Goal: Task Accomplishment & Management: Use online tool/utility

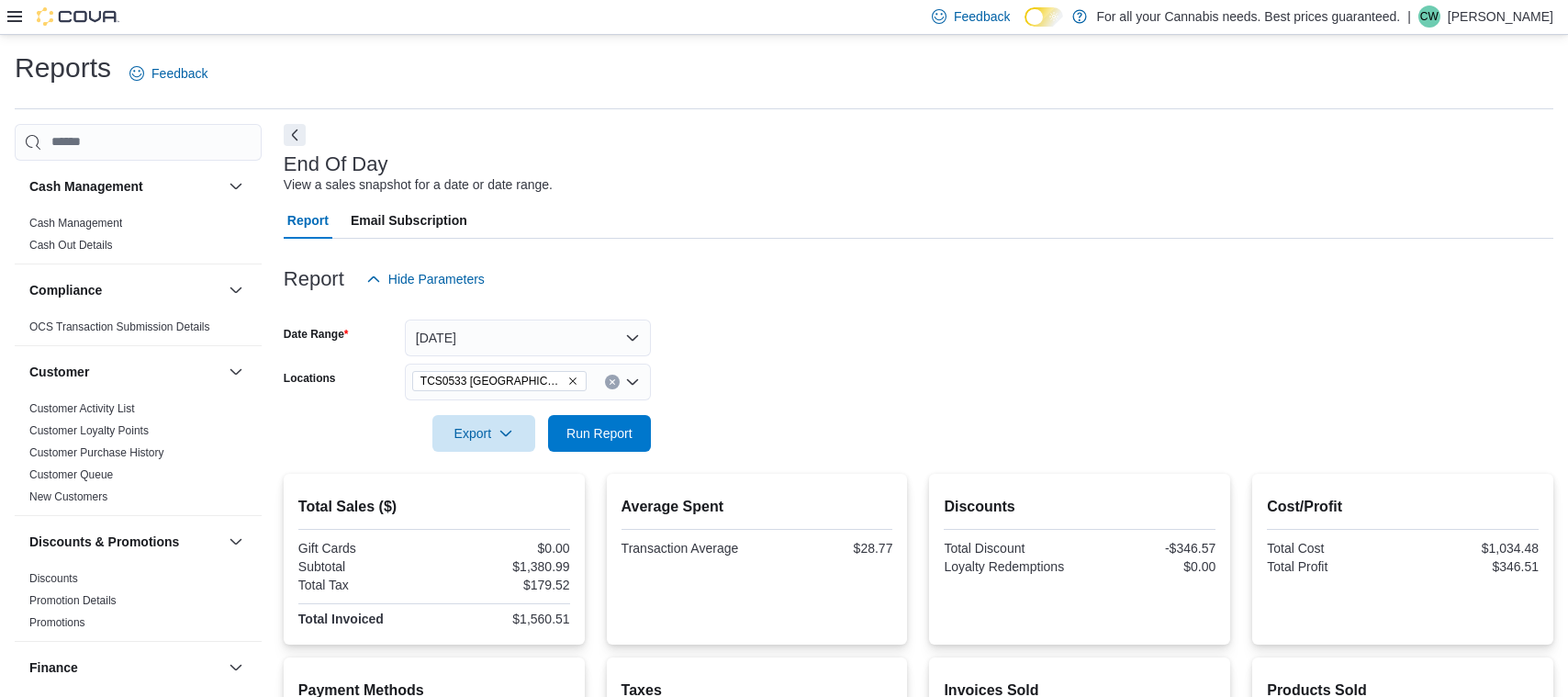
scroll to position [1, 0]
click at [593, 419] on span "Run Report" at bounding box center [600, 431] width 80 height 36
click at [567, 425] on span "Run Report" at bounding box center [599, 432] width 66 height 19
click at [615, 382] on icon "Clear input" at bounding box center [613, 381] width 7 height 7
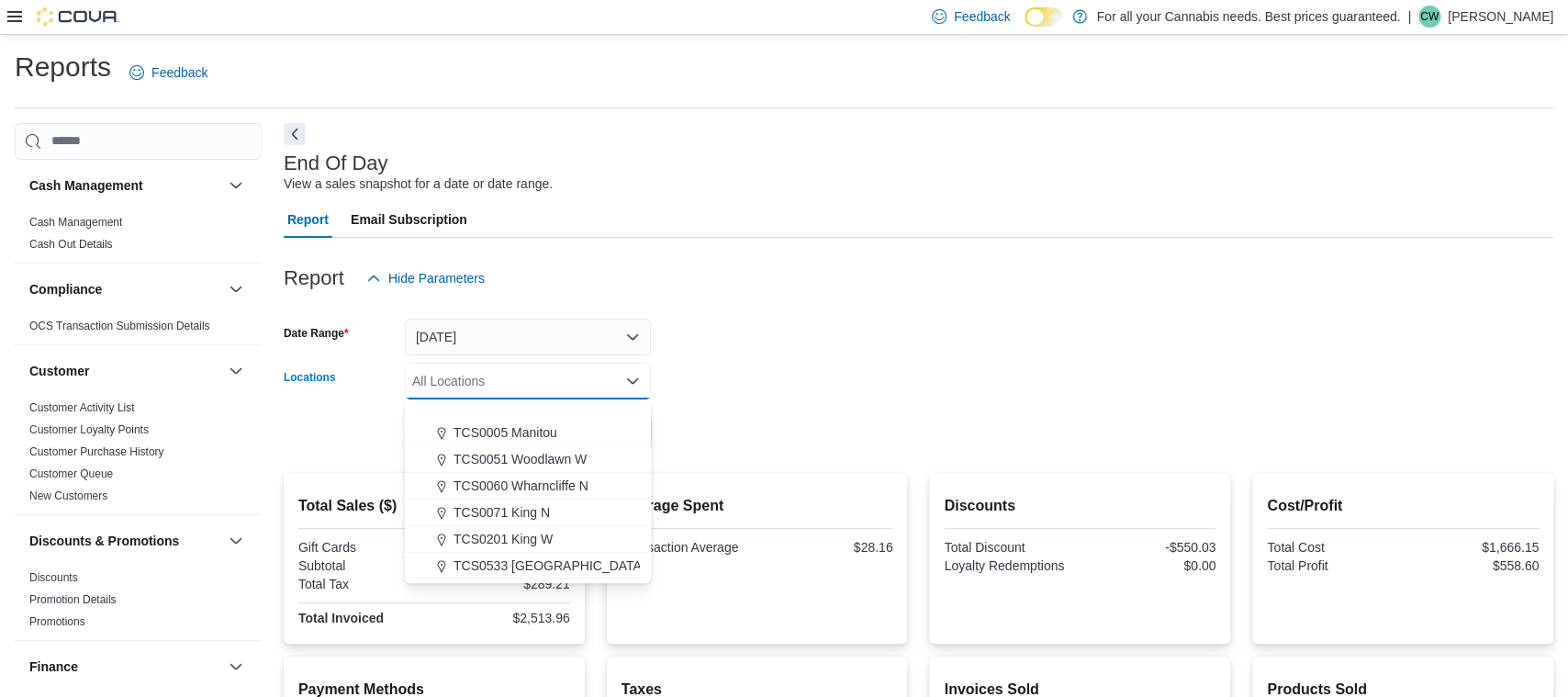
scroll to position [242, 0]
click at [554, 494] on span "TCS0533 [GEOGRAPHIC_DATA]" at bounding box center [549, 491] width 191 height 19
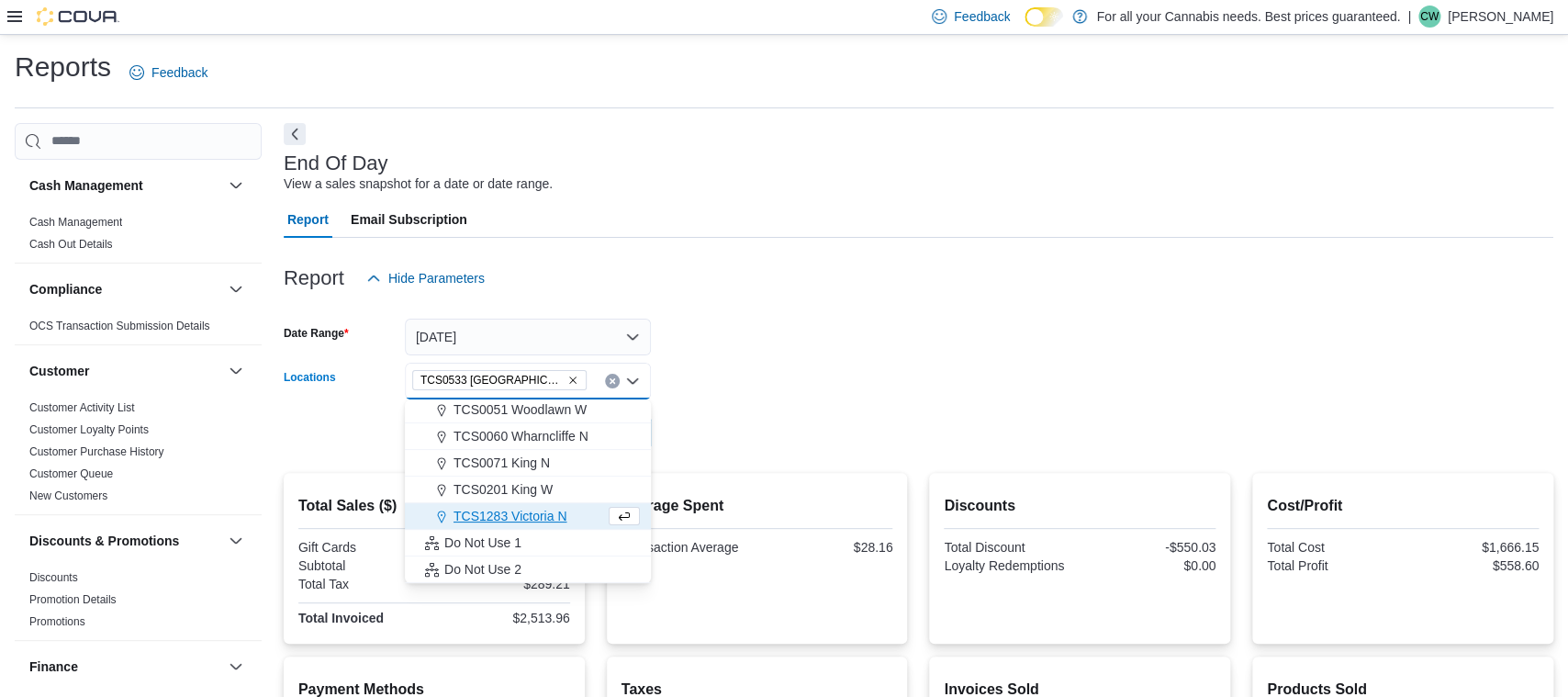
click at [774, 368] on form "Date Range Today Locations TCS0533 Richmond Combo box. Selected. TCS0533 Richmo…" at bounding box center [918, 373] width 1269 height 154
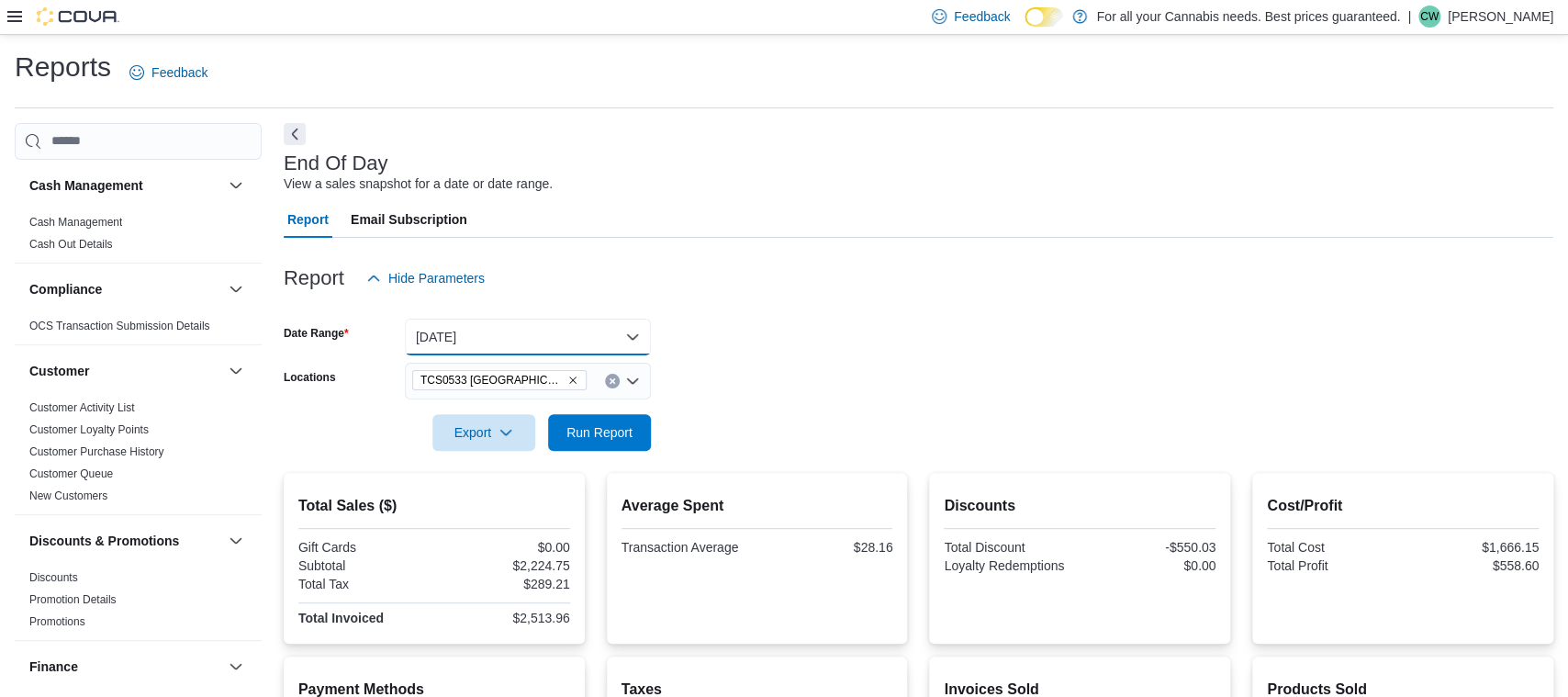
click at [590, 332] on button "Today" at bounding box center [527, 336] width 246 height 36
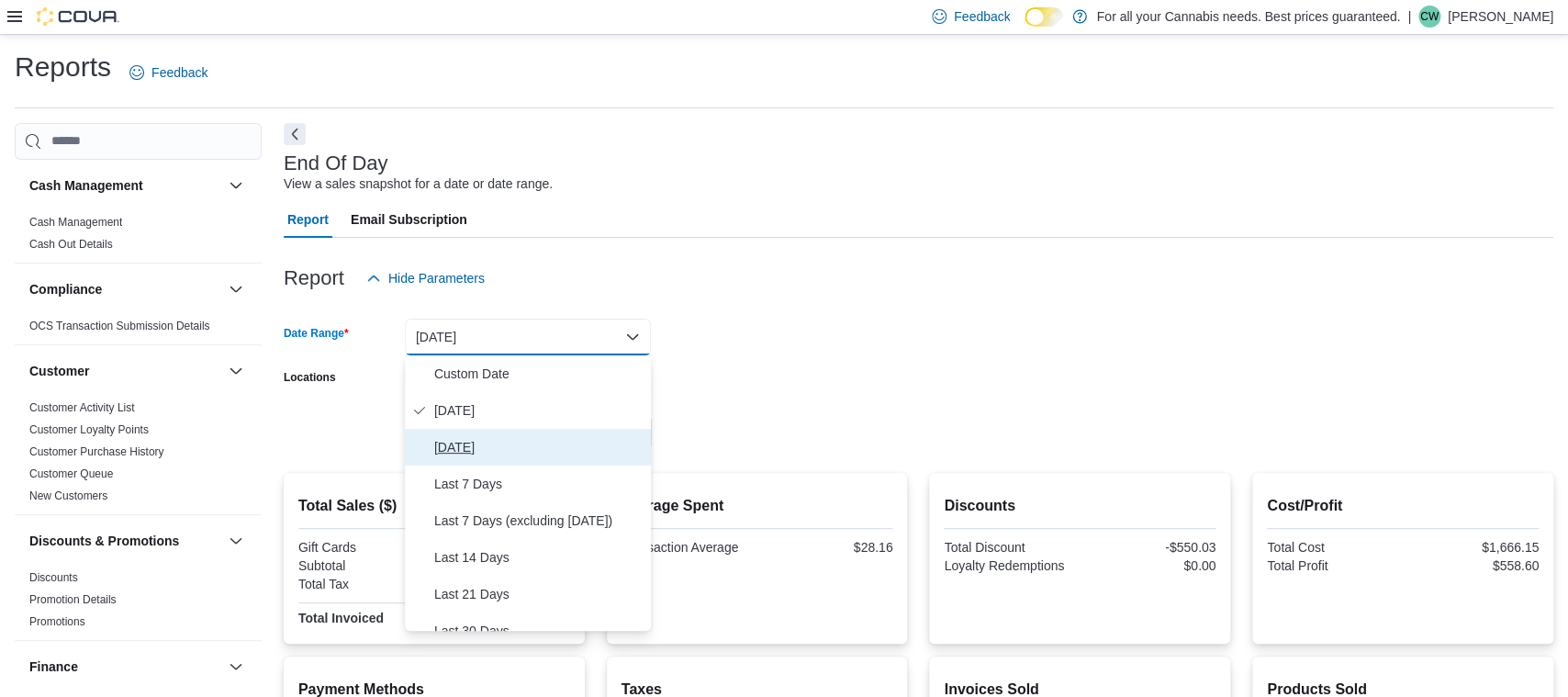
click at [487, 441] on span "Yesterday" at bounding box center [539, 448] width 209 height 22
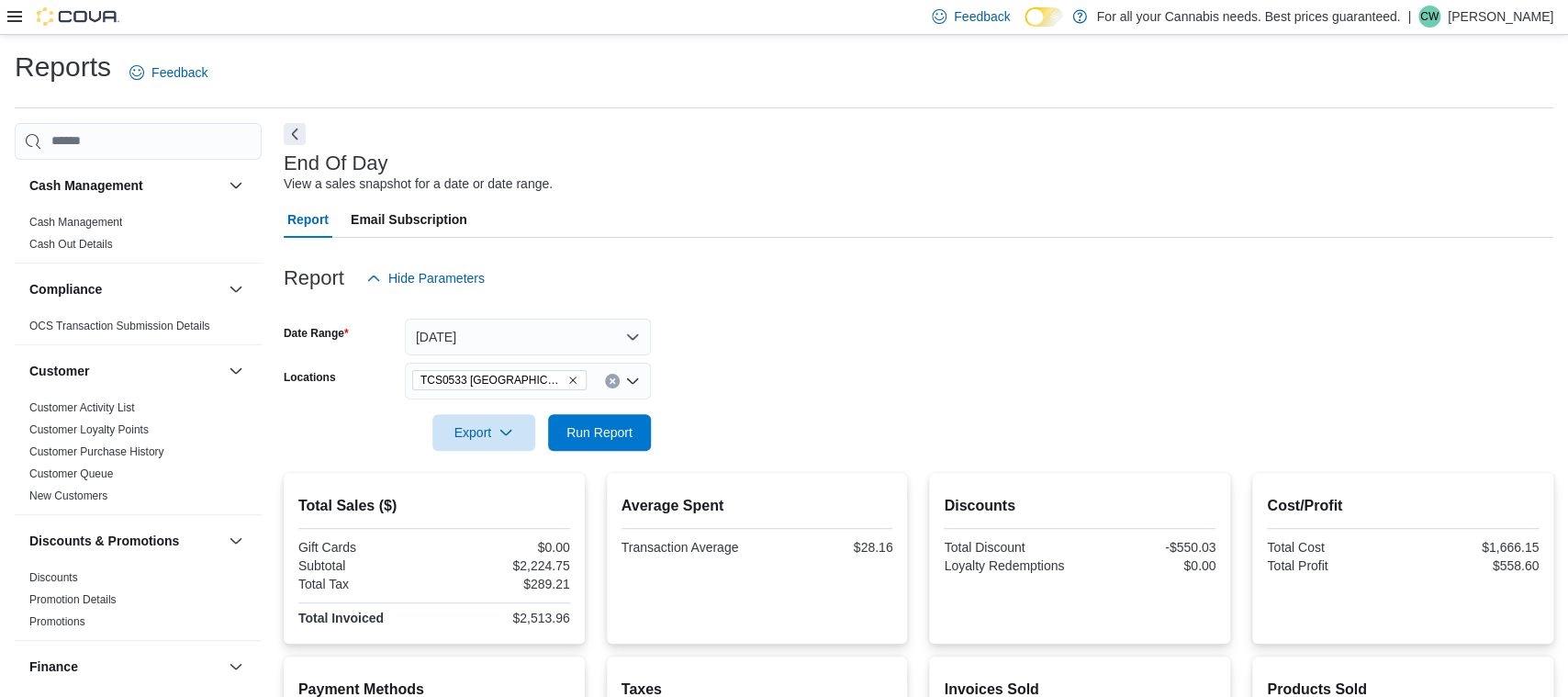
click at [811, 356] on form "Date Range Yesterday Locations TCS0533 Richmond Export Run Report" at bounding box center [918, 373] width 1269 height 154
click at [633, 420] on span "Run Report" at bounding box center [600, 431] width 80 height 36
click at [616, 335] on button "Yesterday" at bounding box center [527, 336] width 246 height 36
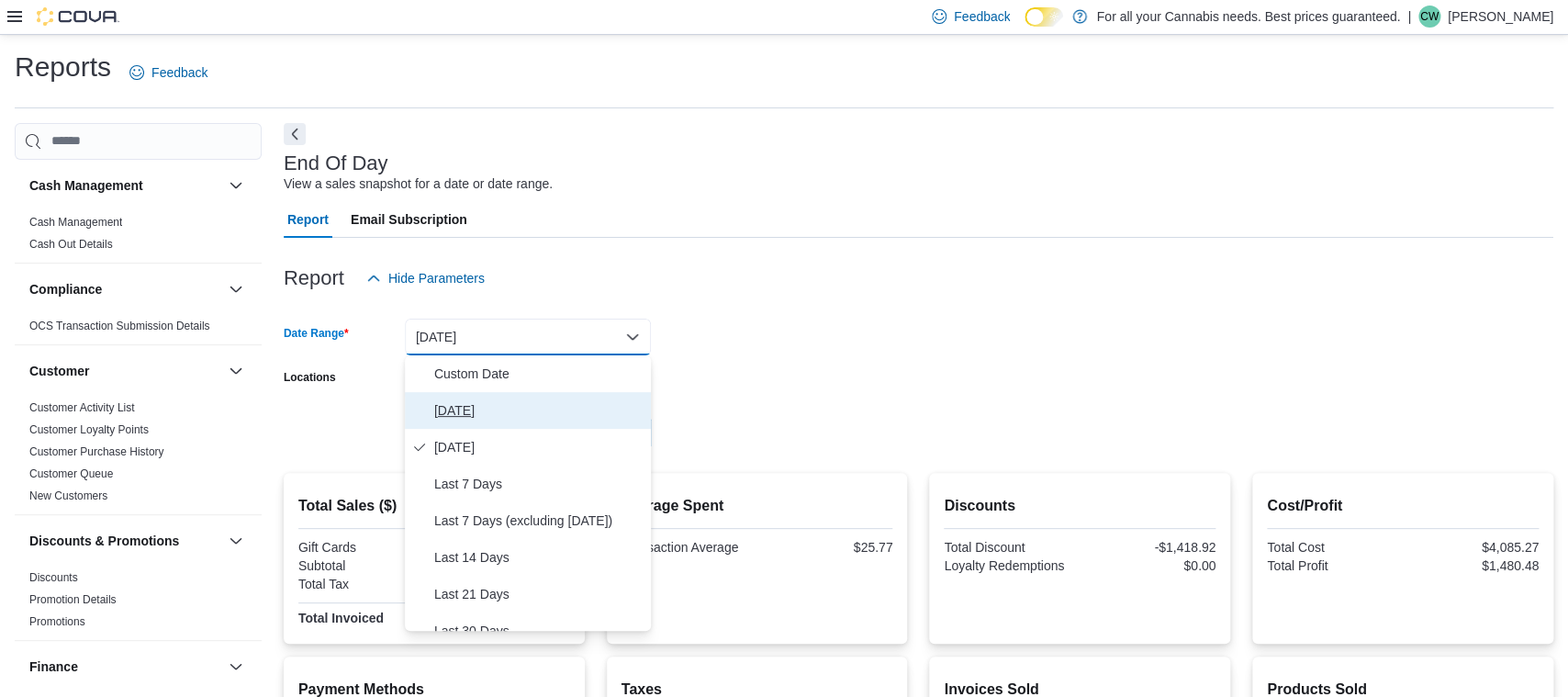
click at [423, 409] on icon "Select listbox" at bounding box center [419, 410] width 15 height 15
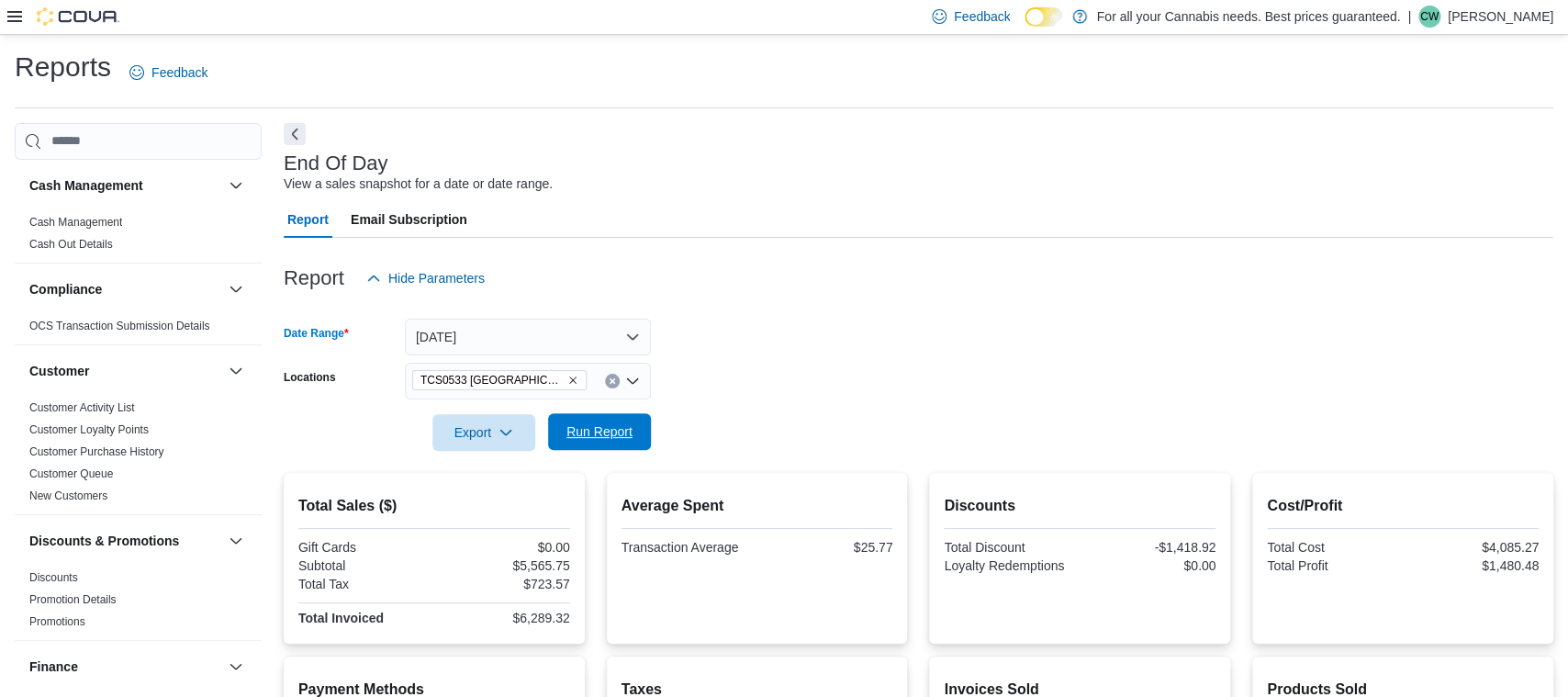
click at [583, 441] on span "Run Report" at bounding box center [600, 431] width 80 height 36
click at [573, 435] on span "Run Report" at bounding box center [599, 432] width 66 height 19
click at [634, 428] on span "Run Report" at bounding box center [600, 431] width 80 height 36
click at [629, 441] on span "Run Report" at bounding box center [600, 431] width 80 height 36
click at [10, 13] on icon at bounding box center [15, 17] width 15 height 11
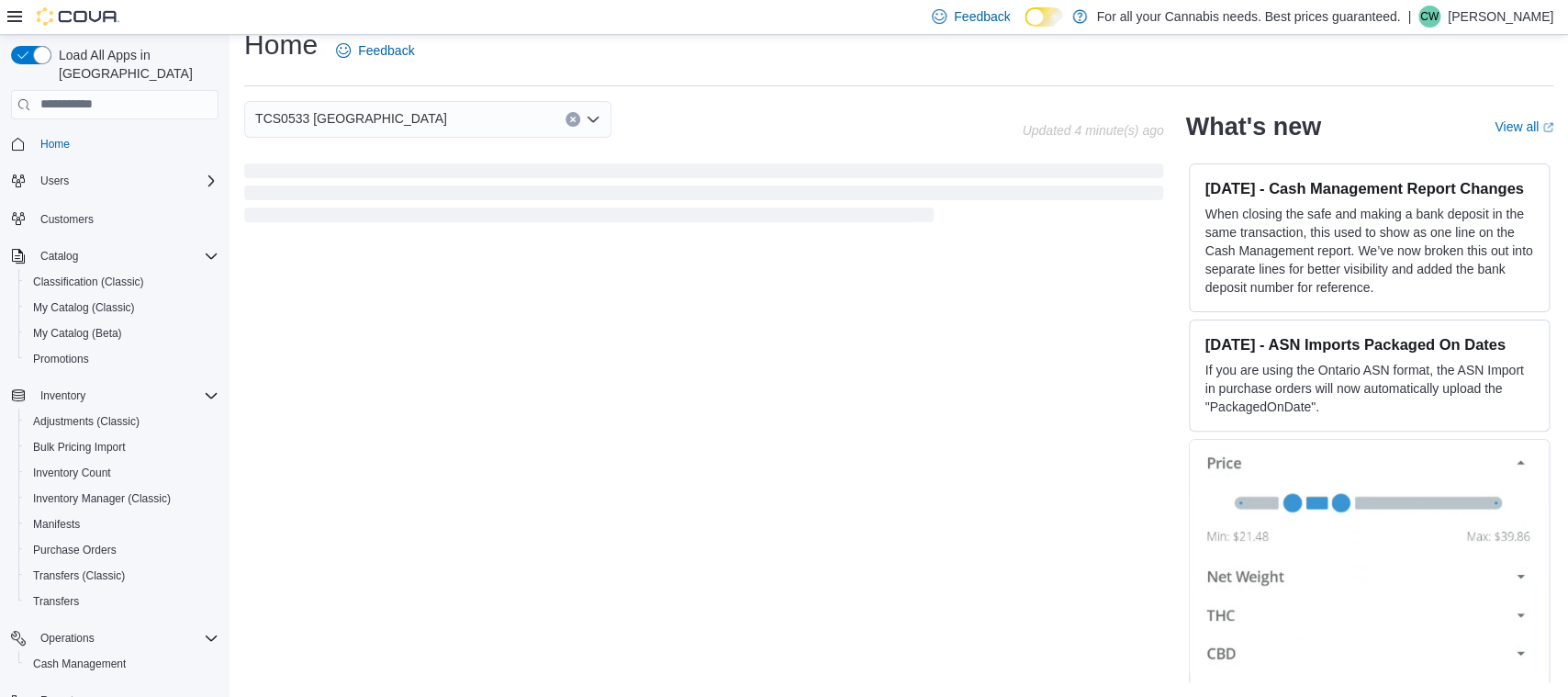
scroll to position [23, 0]
